Goal: Use online tool/utility: Utilize a website feature to perform a specific function

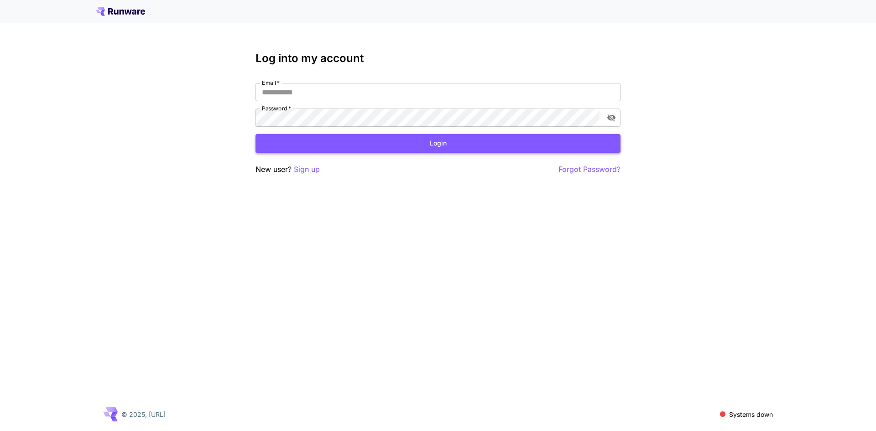
type input "**********"
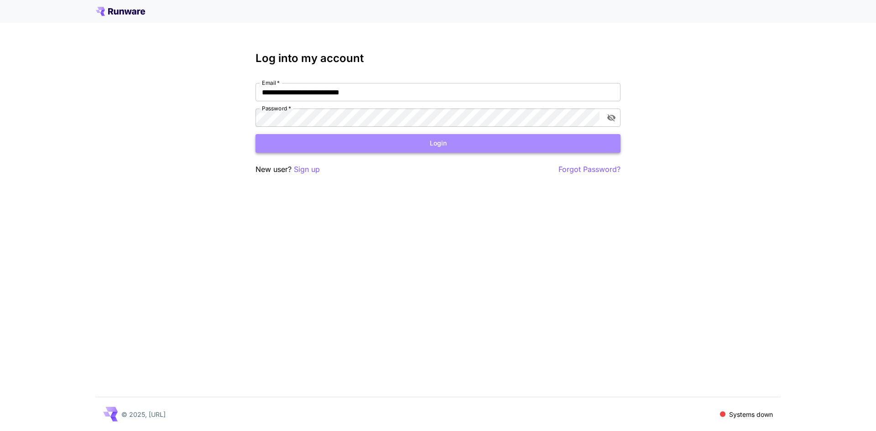
click at [396, 143] on button "Login" at bounding box center [438, 143] width 365 height 19
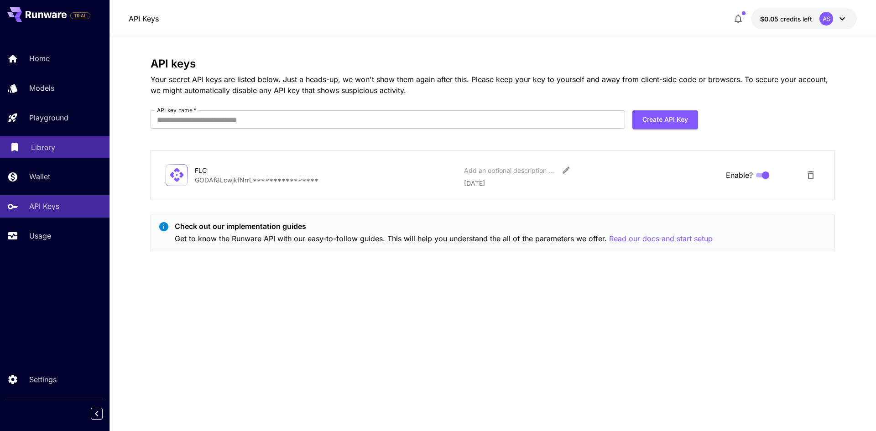
click at [49, 146] on p "Library" at bounding box center [43, 147] width 24 height 11
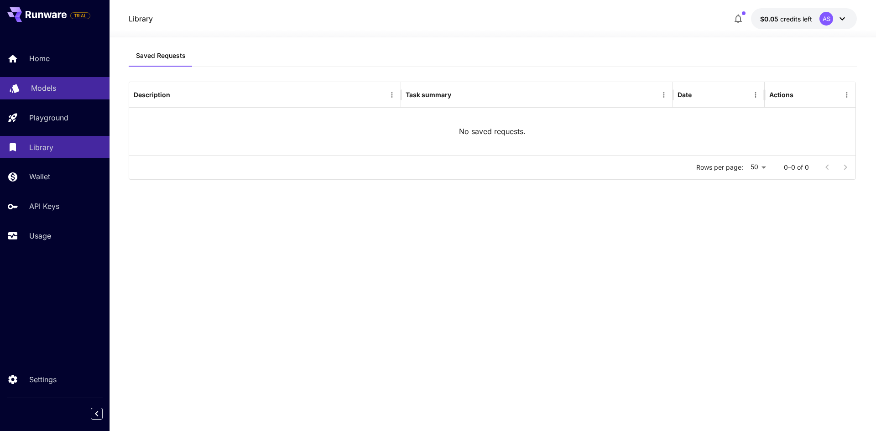
click at [41, 84] on p "Models" at bounding box center [43, 88] width 25 height 11
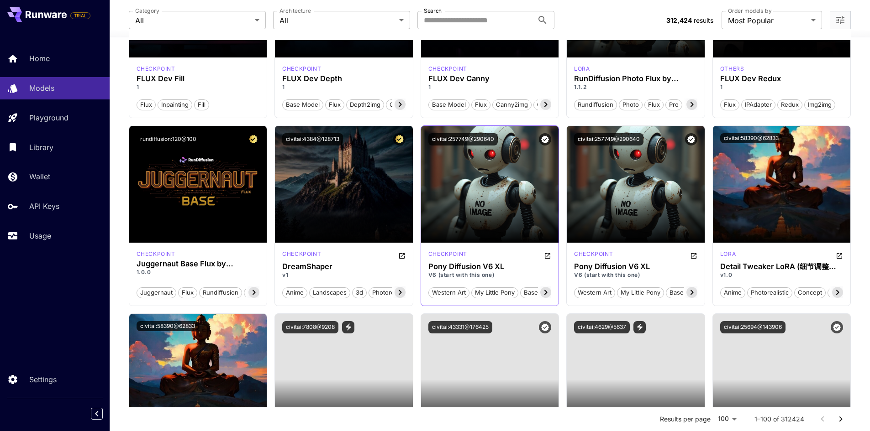
scroll to position [776, 0]
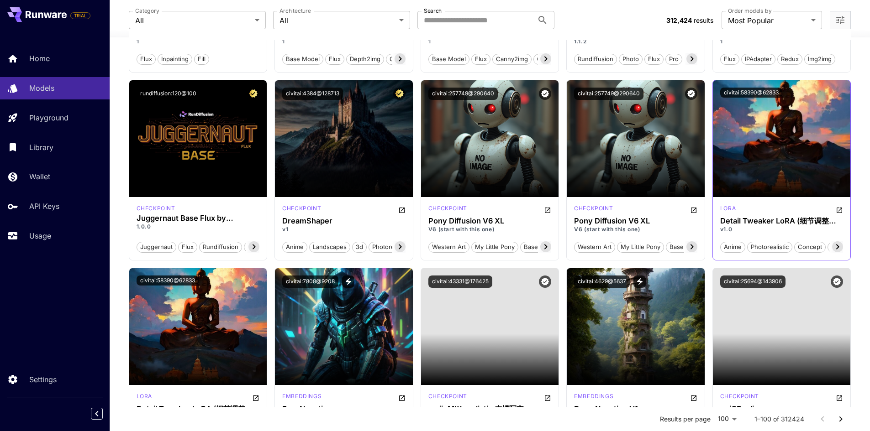
drag, startPoint x: 733, startPoint y: 249, endPoint x: 739, endPoint y: 247, distance: 7.1
click at [739, 247] on span "anime" at bounding box center [732, 247] width 24 height 9
click at [738, 247] on span "anime" at bounding box center [732, 247] width 24 height 9
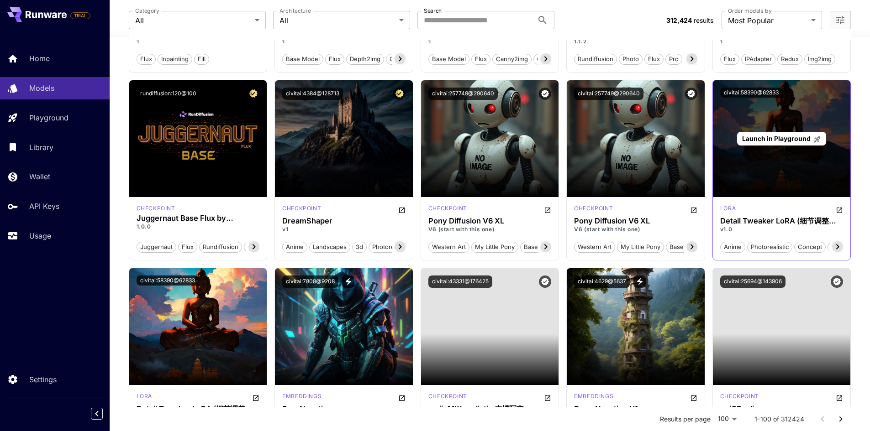
click at [776, 163] on div "Launch in Playground" at bounding box center [782, 138] width 138 height 117
click at [790, 132] on div "Launch in Playground" at bounding box center [782, 138] width 138 height 117
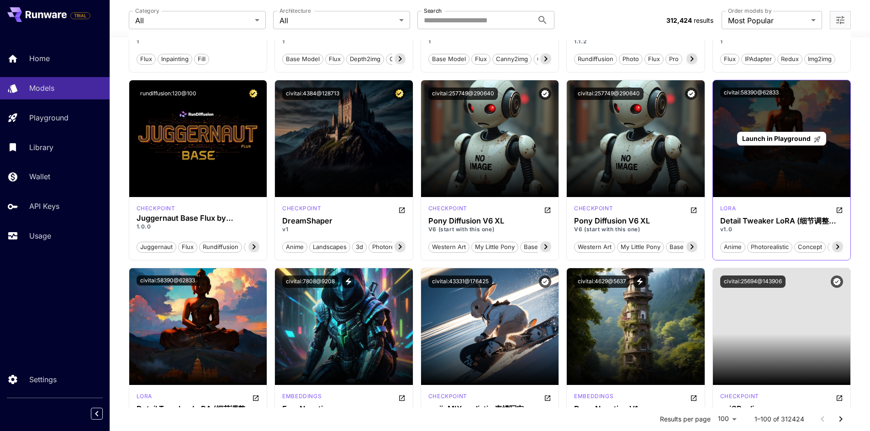
click at [789, 135] on span "Launch in Playground" at bounding box center [776, 139] width 68 height 8
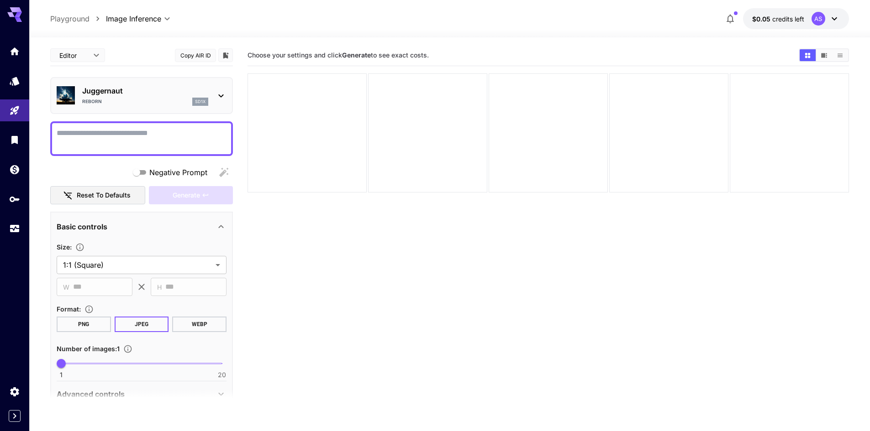
click at [831, 19] on icon at bounding box center [833, 18] width 11 height 11
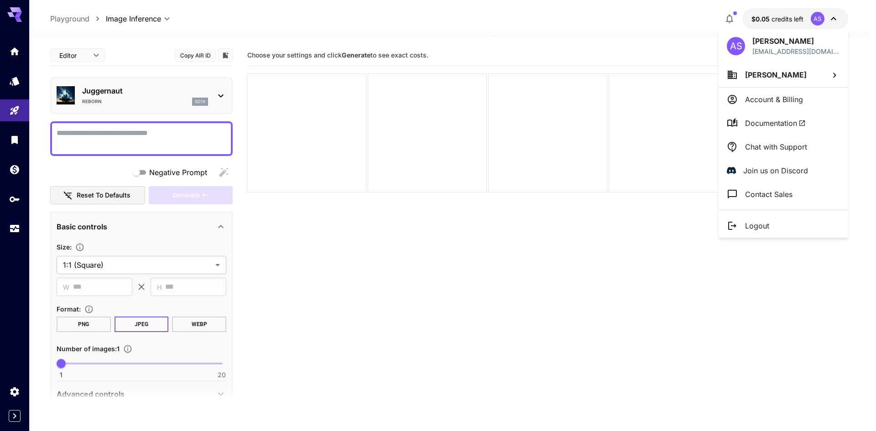
drag, startPoint x: 768, startPoint y: 99, endPoint x: 661, endPoint y: 38, distance: 123.1
click at [659, 37] on div at bounding box center [438, 215] width 876 height 431
